Goal: Transaction & Acquisition: Subscribe to service/newsletter

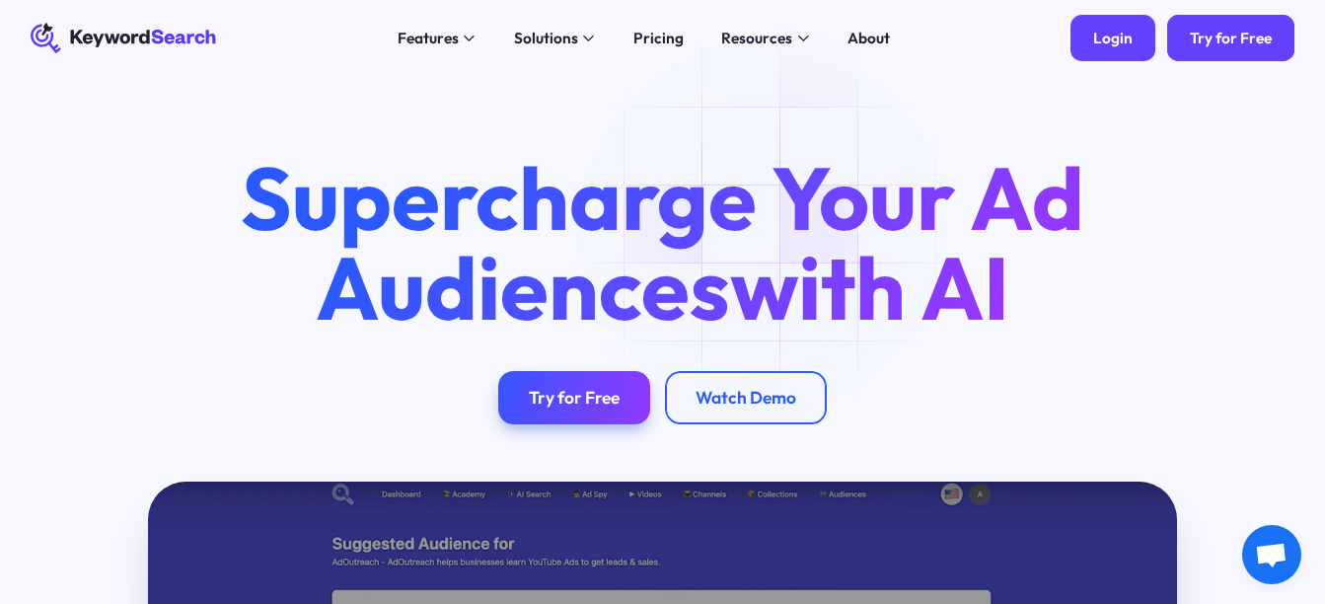
click at [1113, 41] on div "Login" at bounding box center [1112, 38] width 39 height 19
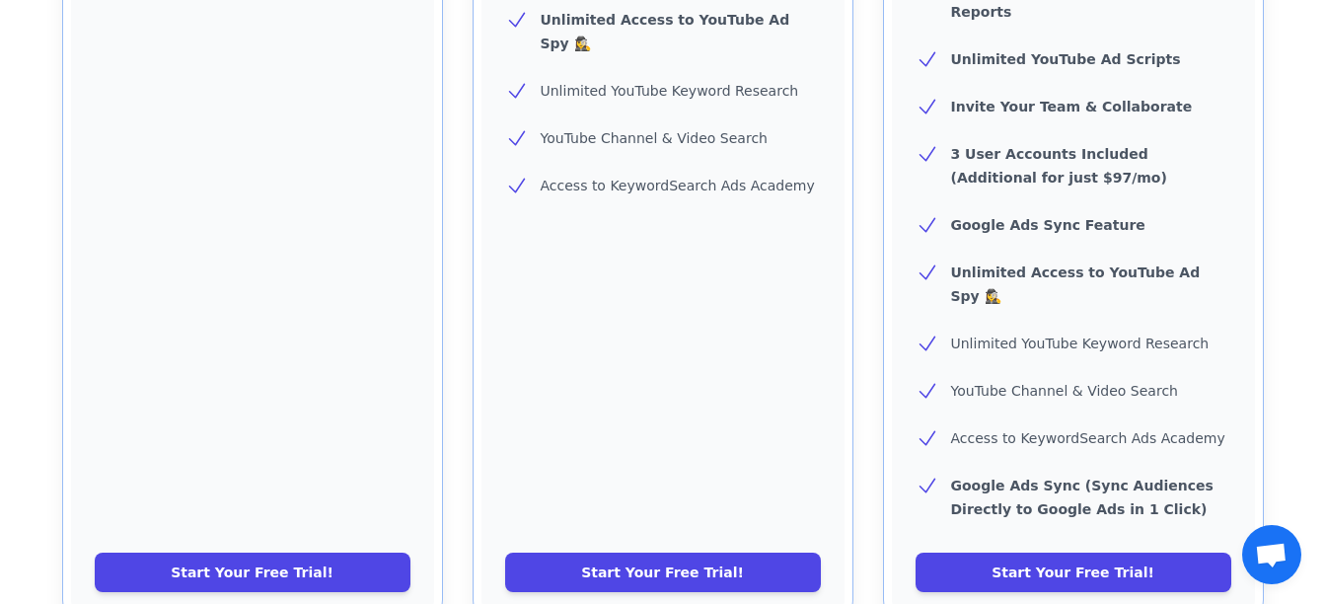
scroll to position [925, 0]
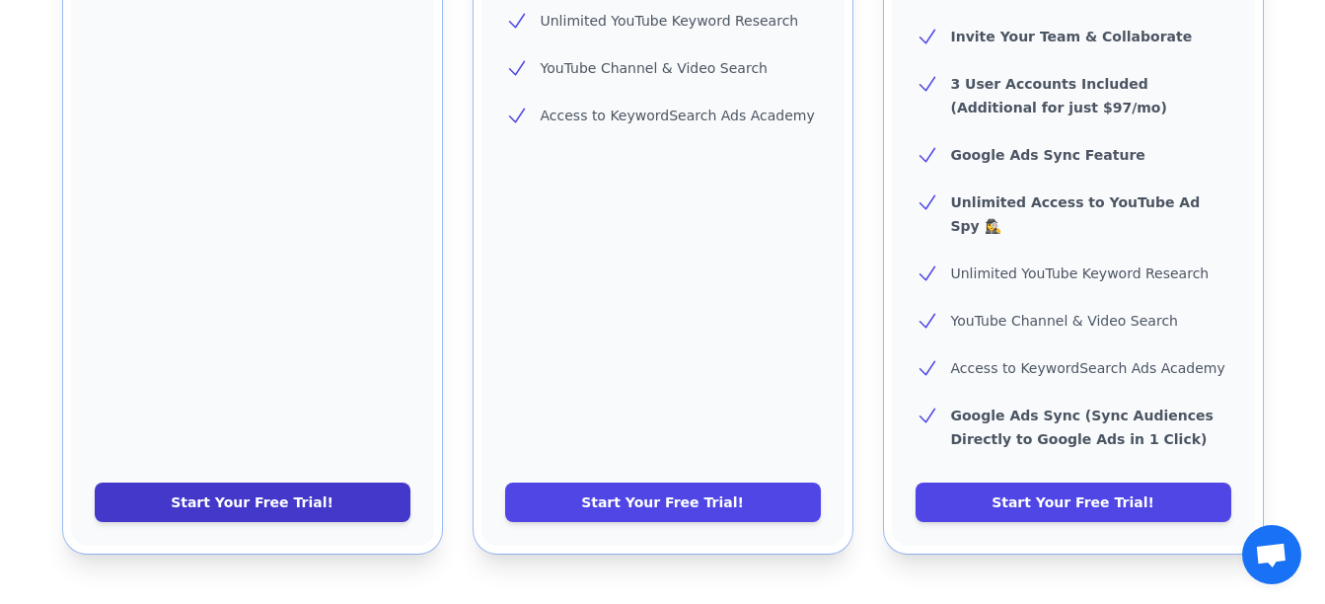
click at [286, 482] on link "Start Your Free Trial!" at bounding box center [253, 501] width 316 height 39
